Goal: Information Seeking & Learning: Learn about a topic

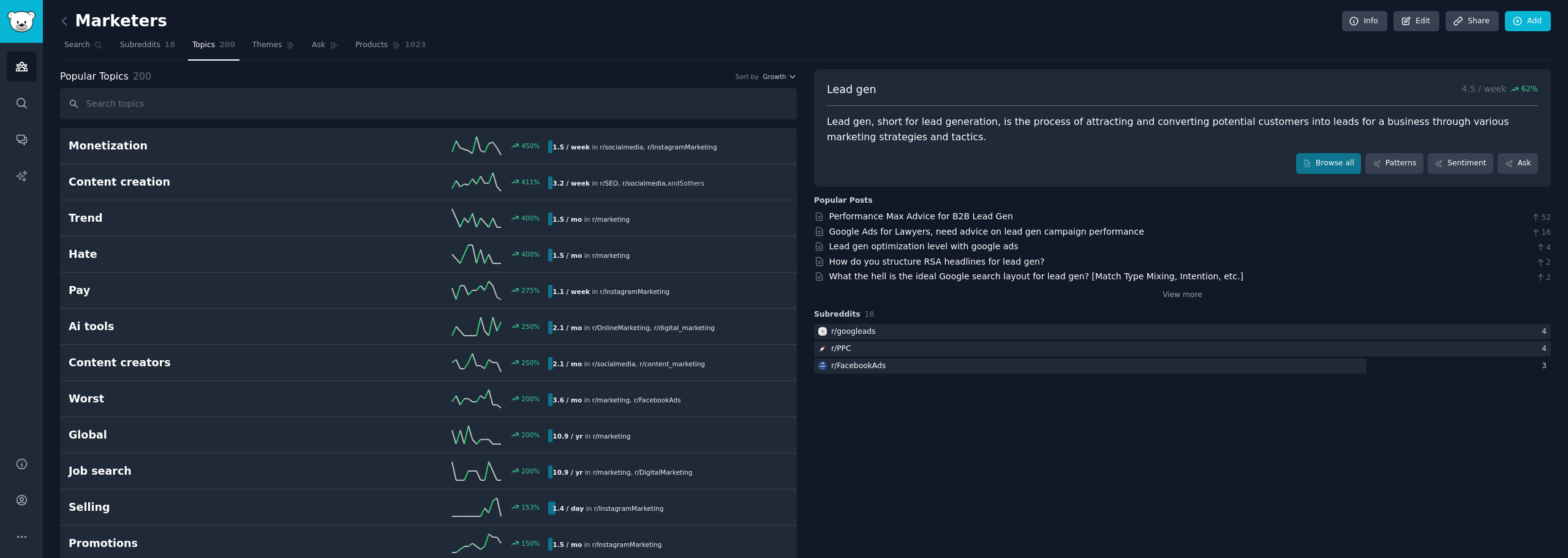
click at [115, 22] on h2 "Marketers" at bounding box center [113, 22] width 107 height 19
click at [63, 22] on icon at bounding box center [64, 21] width 13 height 13
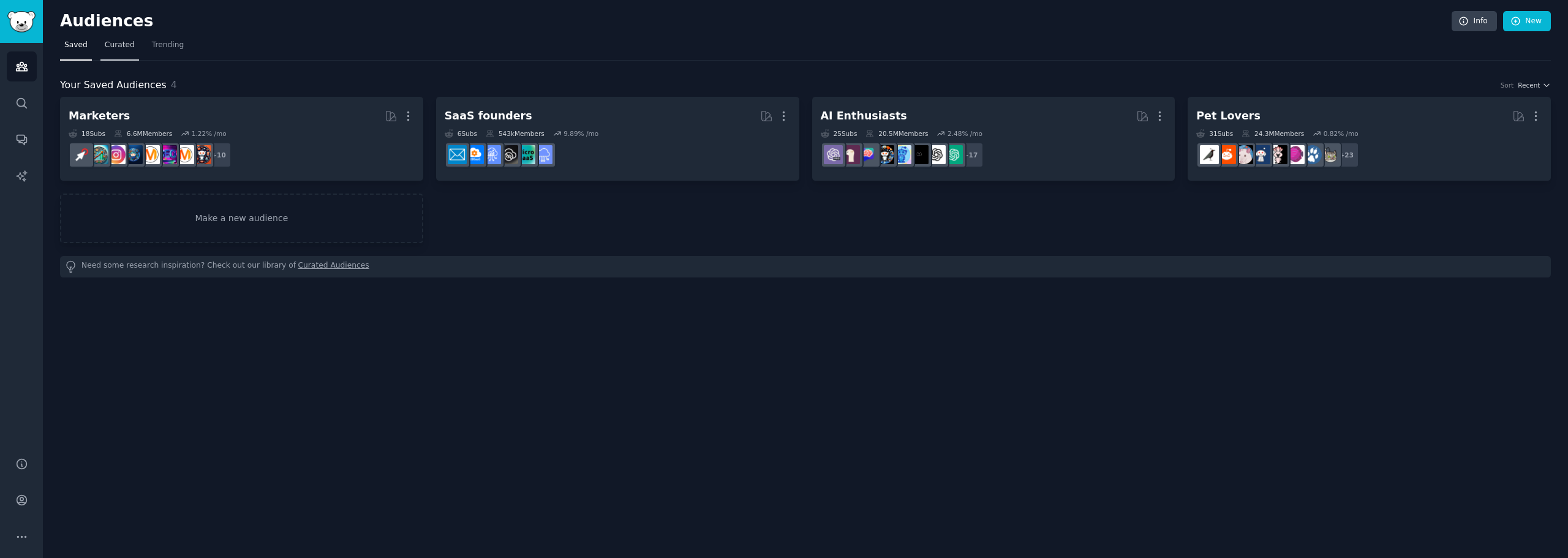
click at [122, 51] on link "Curated" at bounding box center [120, 48] width 39 height 25
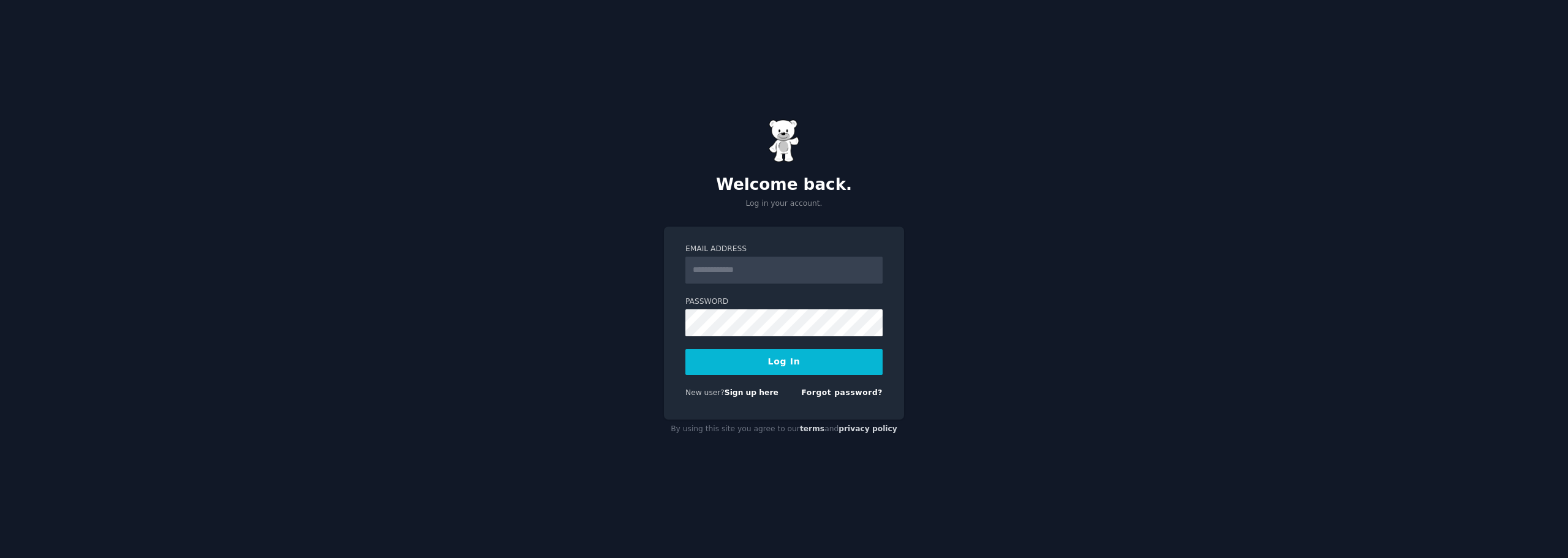
click at [771, 278] on input "Email Address" at bounding box center [784, 270] width 197 height 27
type input "**********"
click at [763, 366] on button "Log In" at bounding box center [784, 362] width 197 height 25
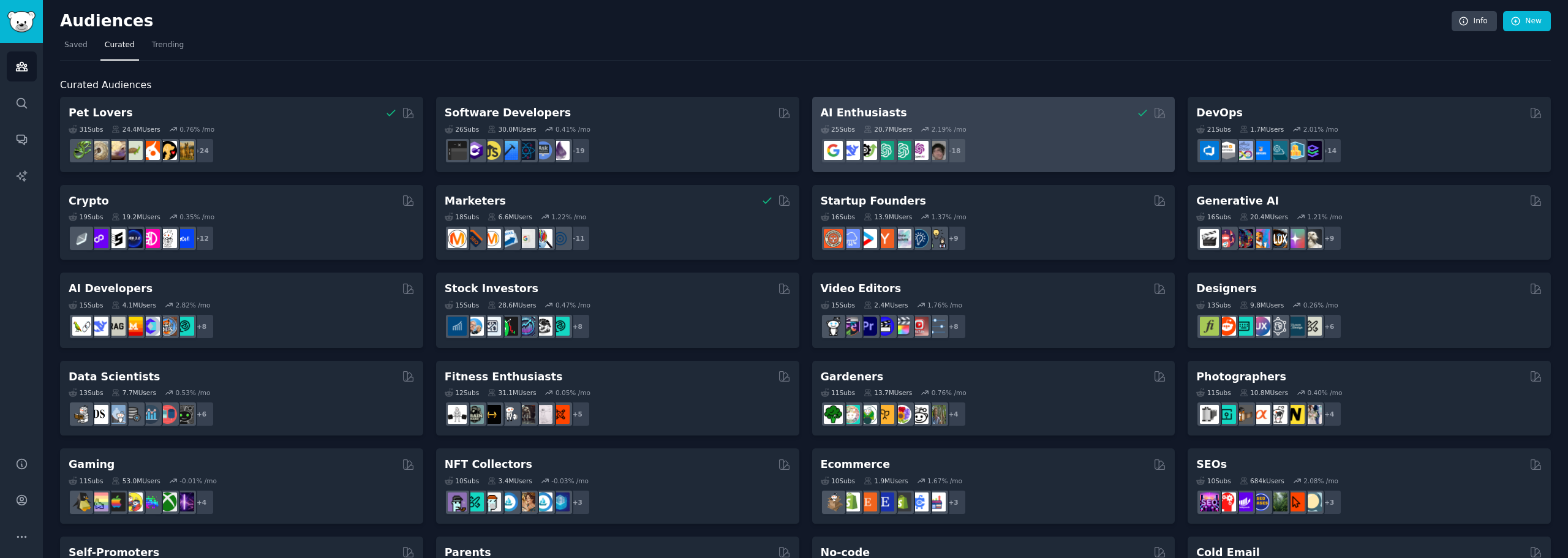
click at [1036, 115] on div "AI Enthusiasts Curated by GummySearch" at bounding box center [994, 113] width 346 height 16
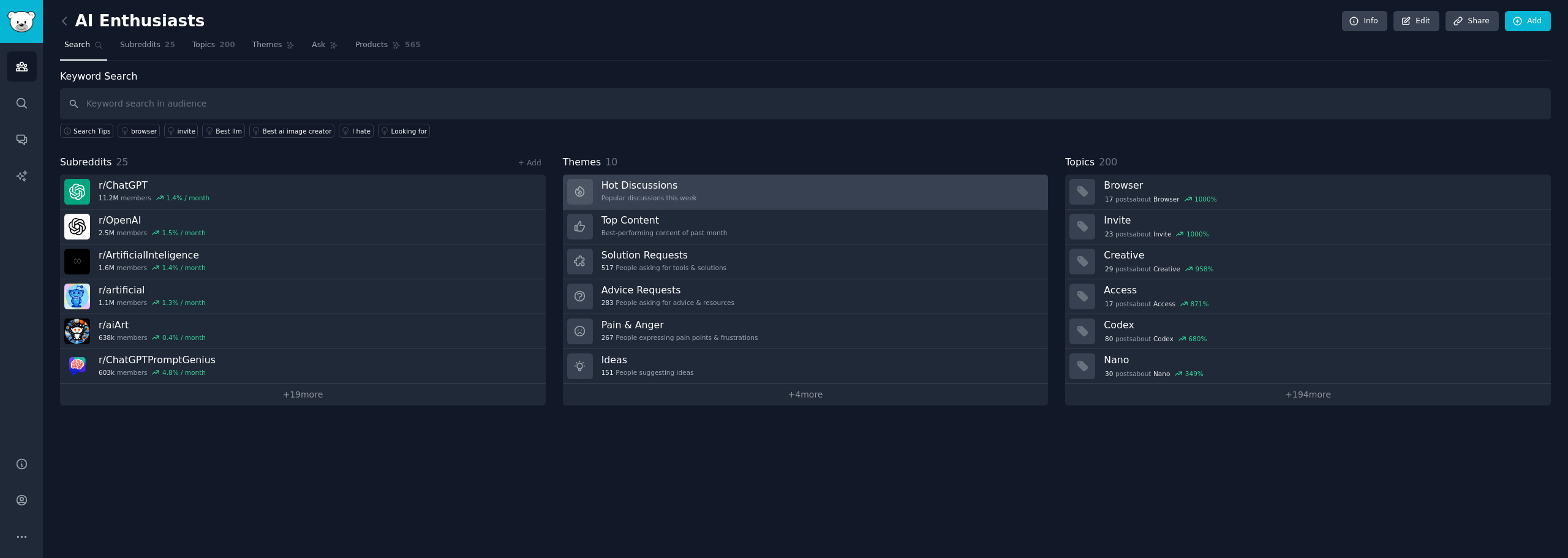
click at [799, 192] on link "Hot Discussions Popular discussions this week" at bounding box center [805, 192] width 486 height 35
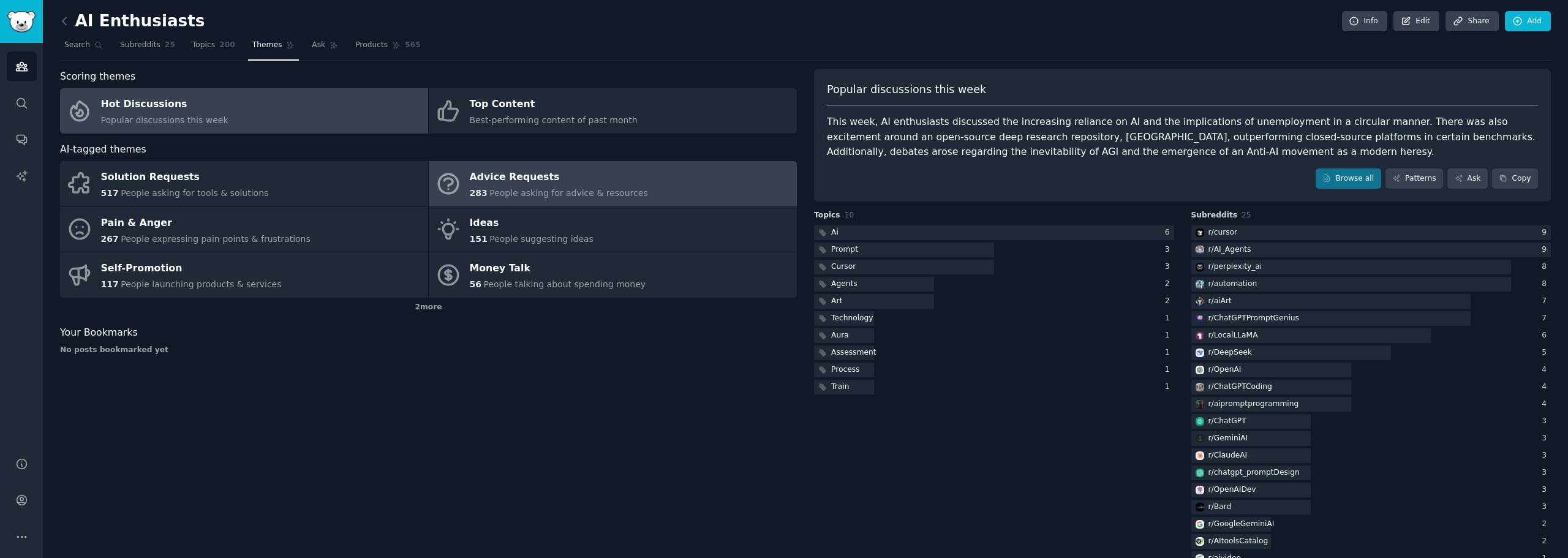
click at [607, 186] on div "Advice Requests" at bounding box center [559, 178] width 178 height 19
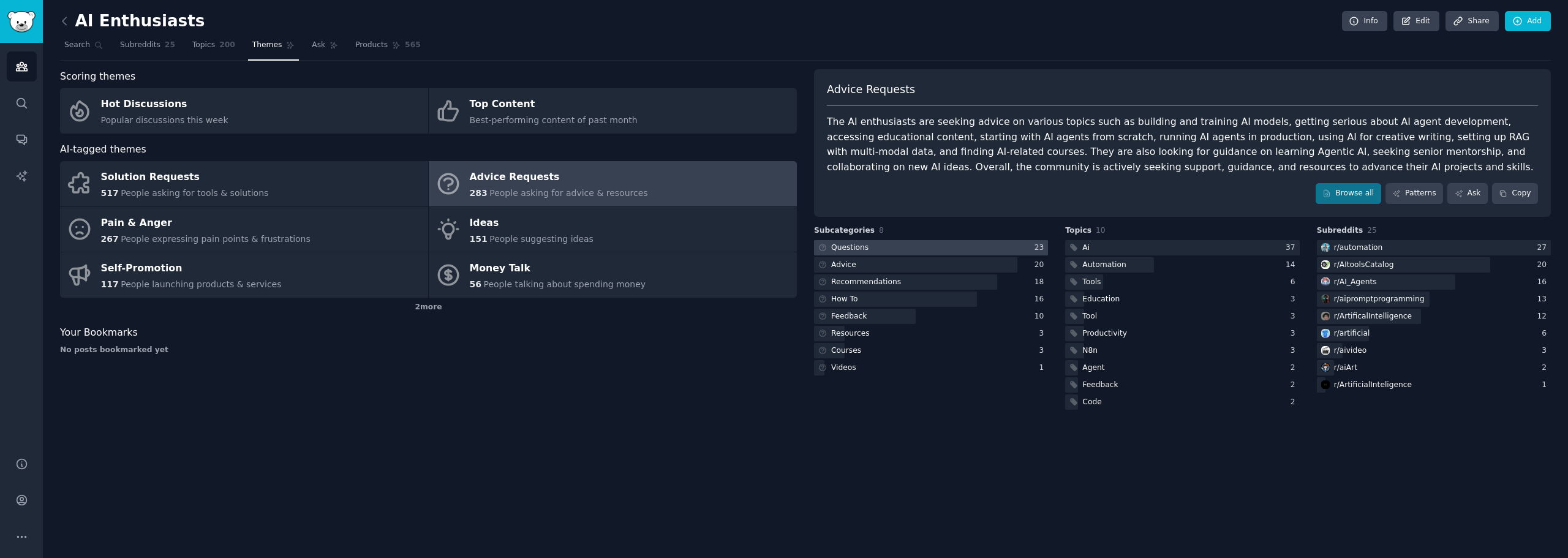
click at [881, 247] on div at bounding box center [931, 248] width 234 height 16
